Goal: Find specific page/section: Find specific page/section

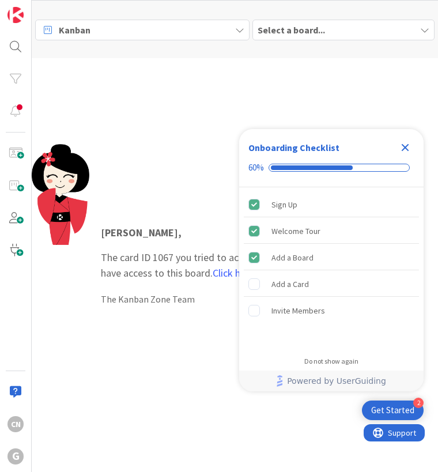
click at [406, 146] on icon "Close Checklist" at bounding box center [405, 147] width 7 height 7
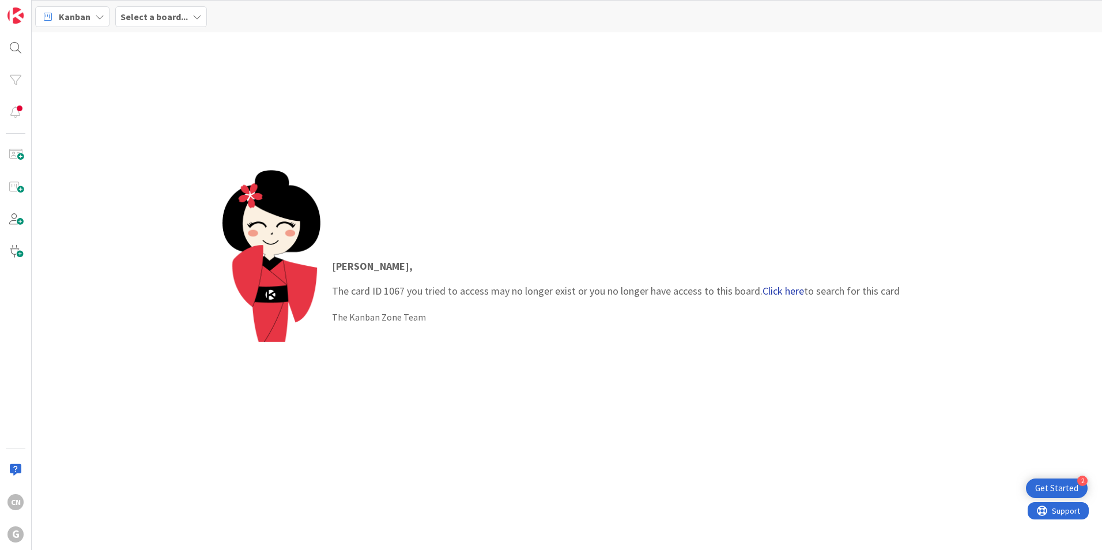
click at [437, 292] on link "Click here" at bounding box center [782, 290] width 41 height 13
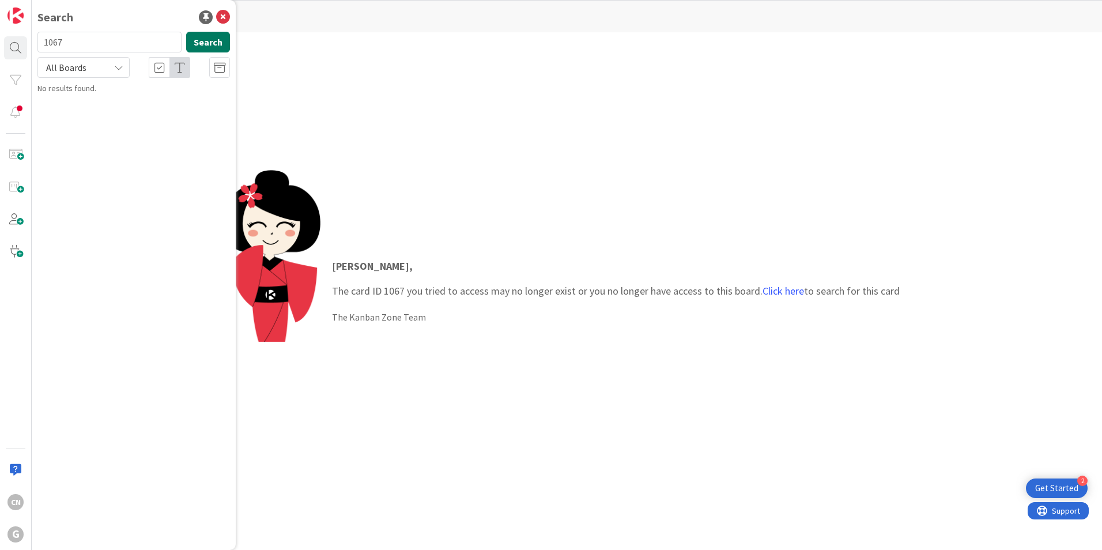
click at [210, 44] on button "Search" at bounding box center [208, 42] width 44 height 21
drag, startPoint x: 65, startPoint y: 45, endPoint x: 24, endPoint y: 41, distance: 41.1
click at [24, 44] on div "CN G Search 1067 Search All Boards No results found." at bounding box center [16, 275] width 32 height 550
type input "[PERSON_NAME]"
click at [202, 48] on button "Search" at bounding box center [208, 42] width 44 height 21
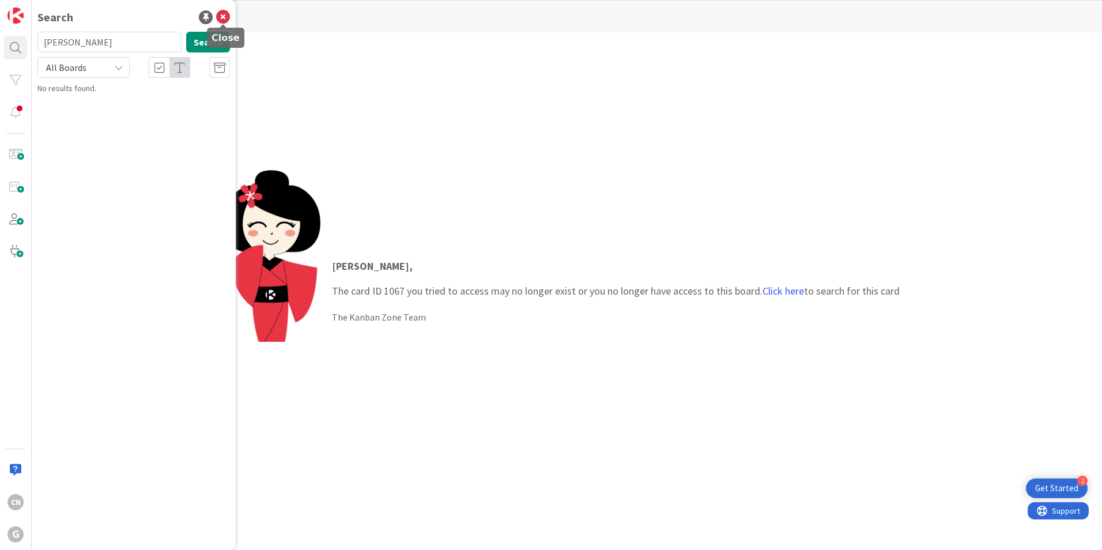
click at [224, 15] on icon at bounding box center [223, 17] width 14 height 14
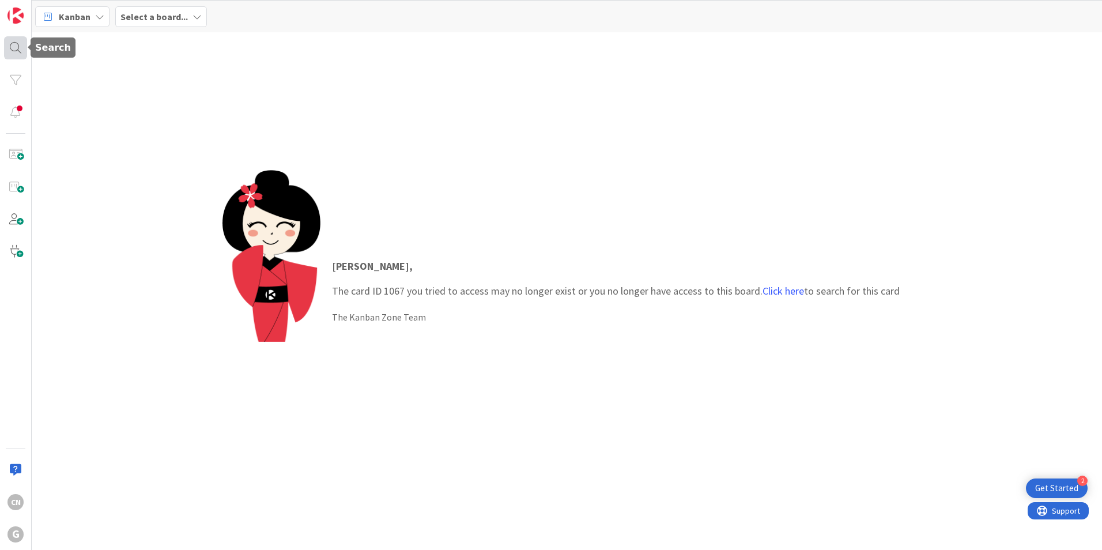
click at [14, 45] on div at bounding box center [15, 47] width 23 height 23
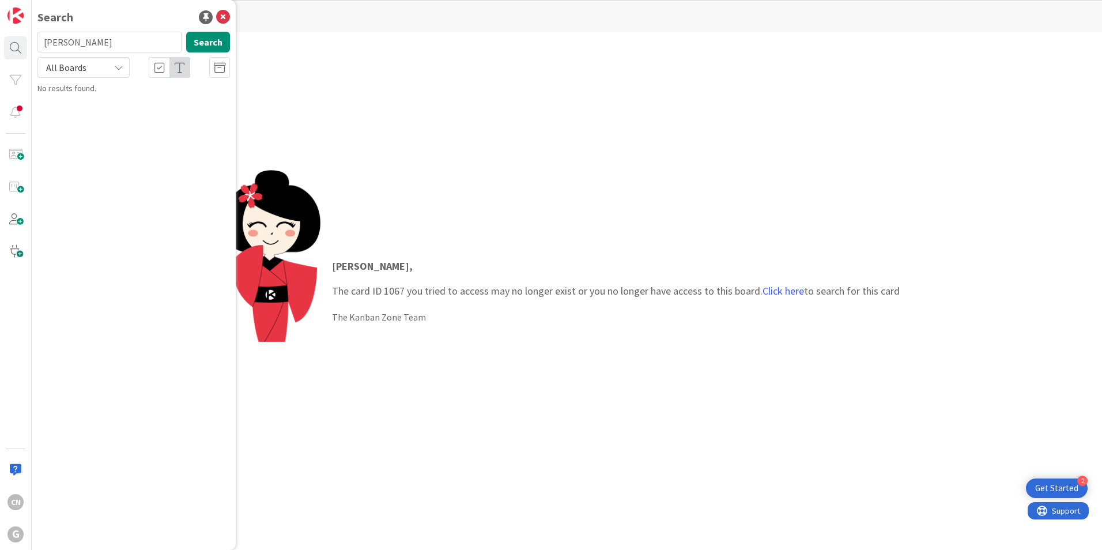
drag, startPoint x: 92, startPoint y: 38, endPoint x: -24, endPoint y: 46, distance: 116.1
click at [0, 46] on html "2 Get Started CN G Search [PERSON_NAME] Search All Boards No results found. Kan…" at bounding box center [551, 275] width 1102 height 550
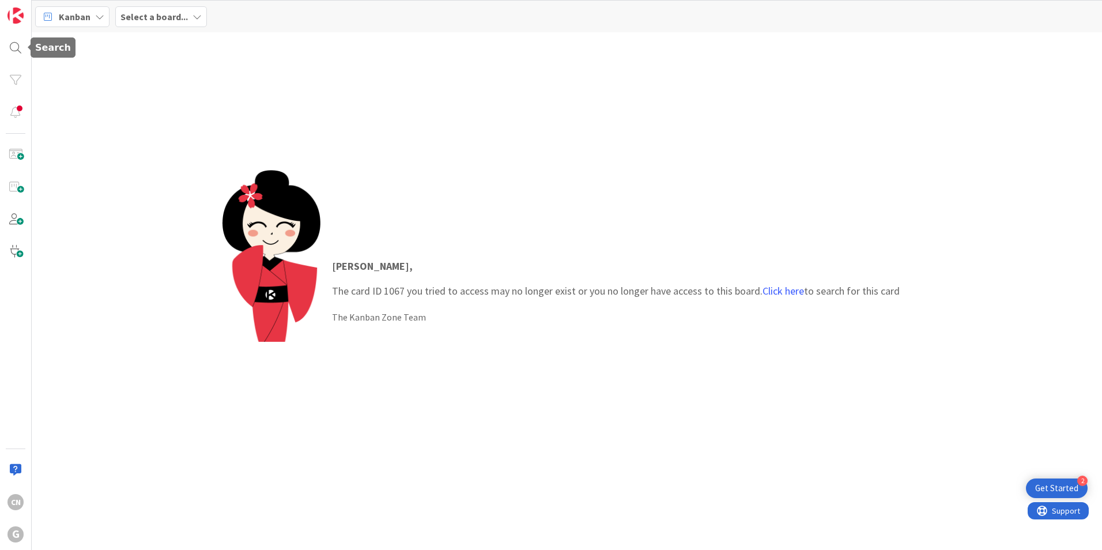
click at [0, 44] on html "2 Get Started CN G Kanban Select a board... [PERSON_NAME] , The card ID 1067 yo…" at bounding box center [551, 275] width 1102 height 550
click at [8, 52] on div at bounding box center [15, 47] width 23 height 23
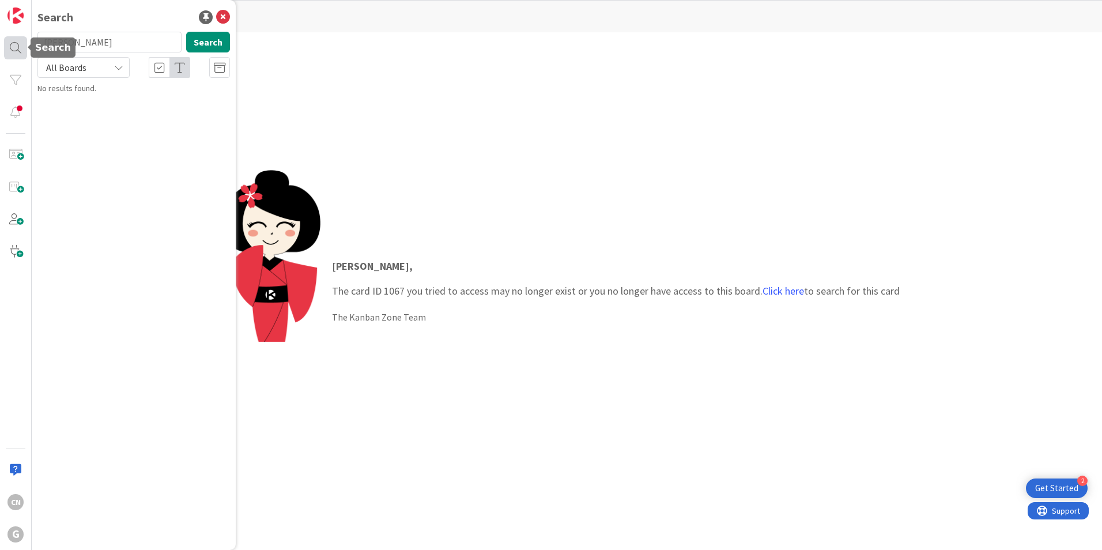
drag, startPoint x: 84, startPoint y: 47, endPoint x: 25, endPoint y: 48, distance: 59.4
click at [25, 48] on div "CN G Search [PERSON_NAME] Search All Boards No results found." at bounding box center [16, 275] width 32 height 550
click at [203, 43] on button "Search" at bounding box center [208, 42] width 44 height 21
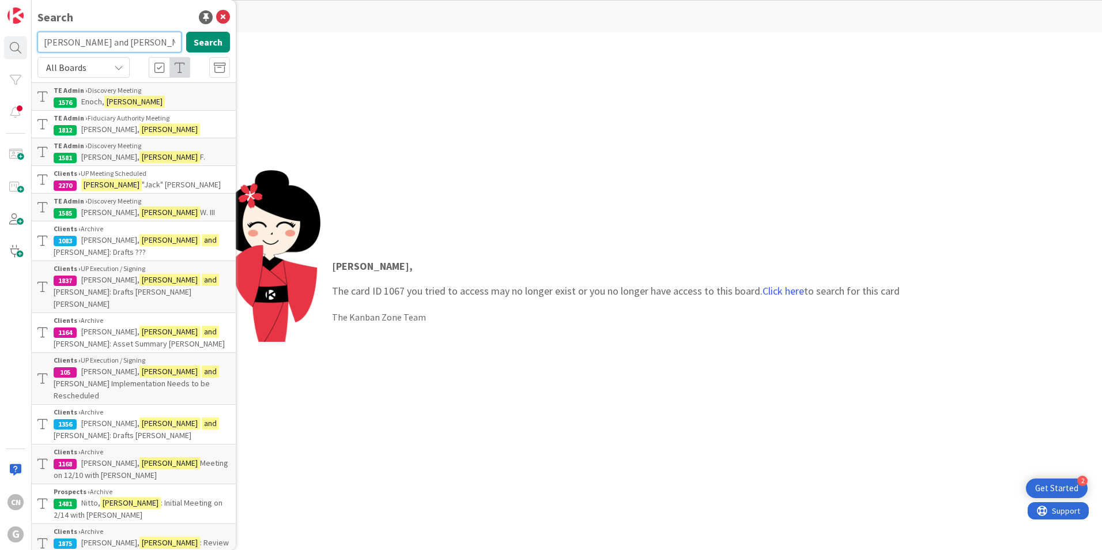
drag, startPoint x: 120, startPoint y: 46, endPoint x: 40, endPoint y: 41, distance: 79.6
click at [40, 41] on input "[PERSON_NAME] and [PERSON_NAME]" at bounding box center [109, 42] width 144 height 21
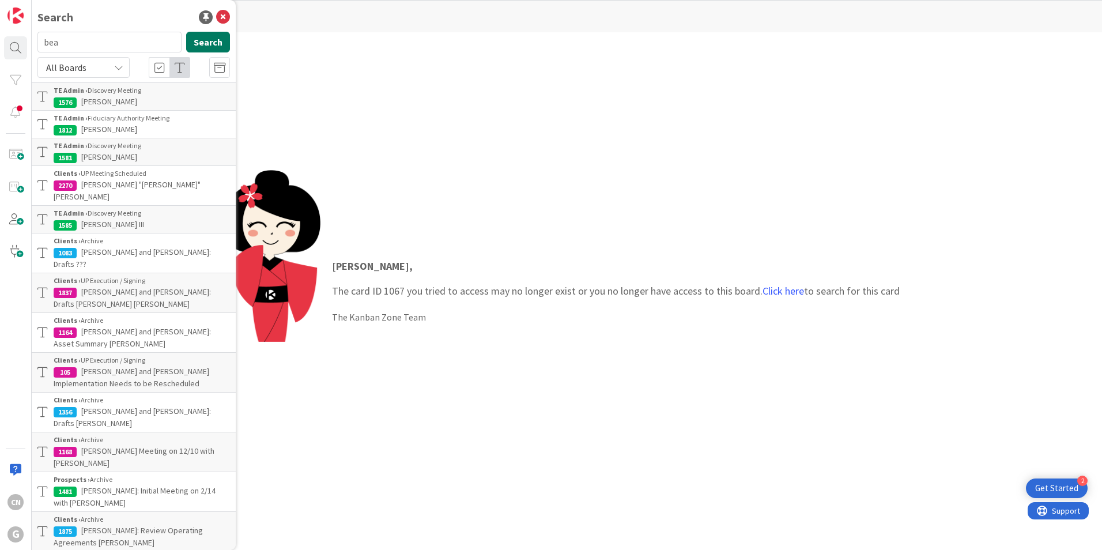
click at [206, 37] on button "Search" at bounding box center [208, 42] width 44 height 21
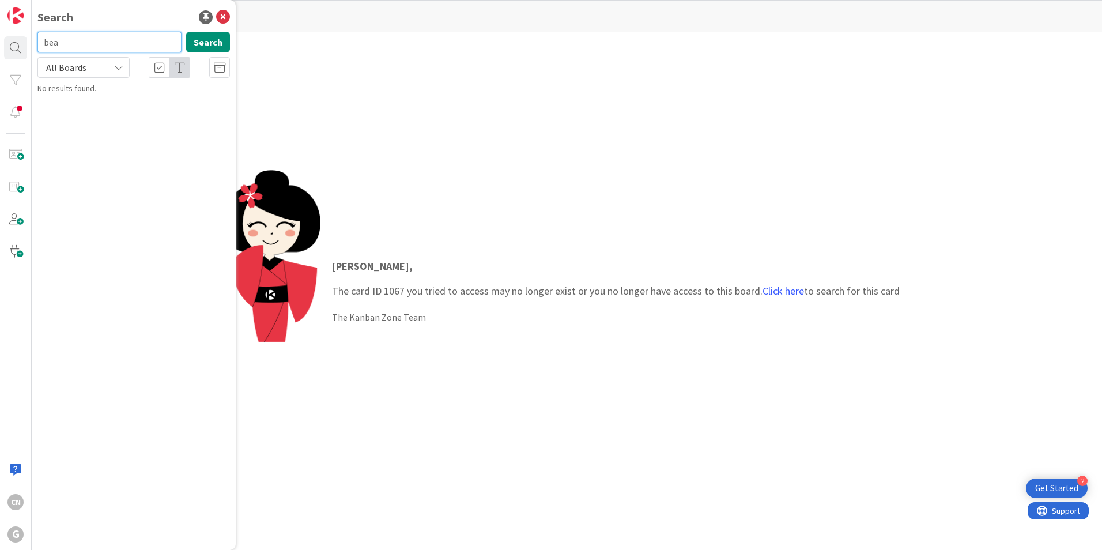
click at [65, 41] on input "bea" at bounding box center [109, 42] width 144 height 21
click at [199, 38] on button "Search" at bounding box center [208, 42] width 44 height 21
click at [63, 43] on input "beatie" at bounding box center [109, 42] width 144 height 21
drag, startPoint x: 93, startPoint y: 44, endPoint x: 27, endPoint y: 41, distance: 66.9
click at [27, 41] on div "CN G Search beatite Search All Boards No results found." at bounding box center [16, 275] width 32 height 550
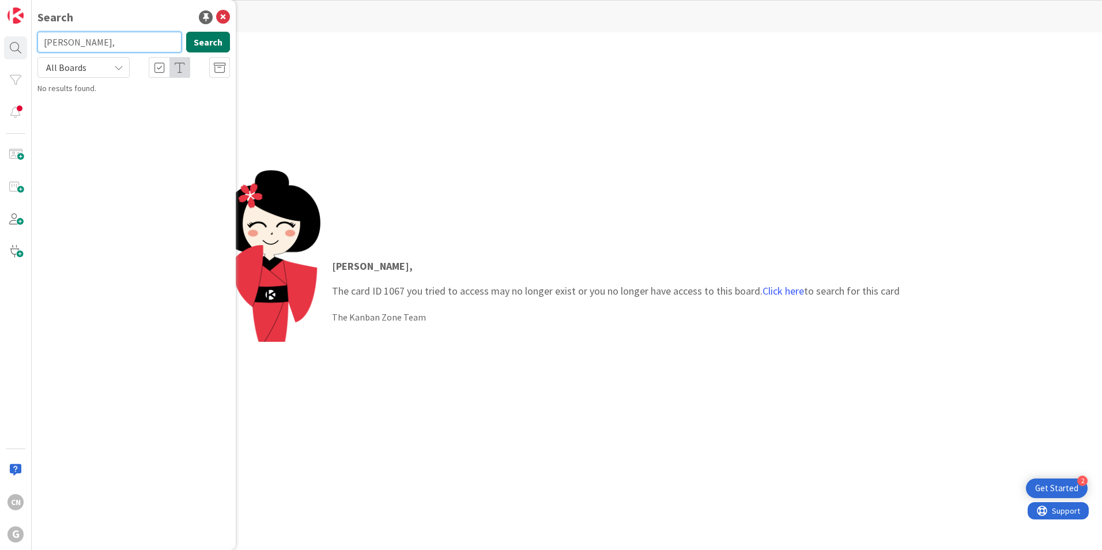
type input "[PERSON_NAME],"
click at [206, 39] on button "Search" at bounding box center [208, 42] width 44 height 21
click at [226, 17] on icon at bounding box center [223, 17] width 14 height 14
